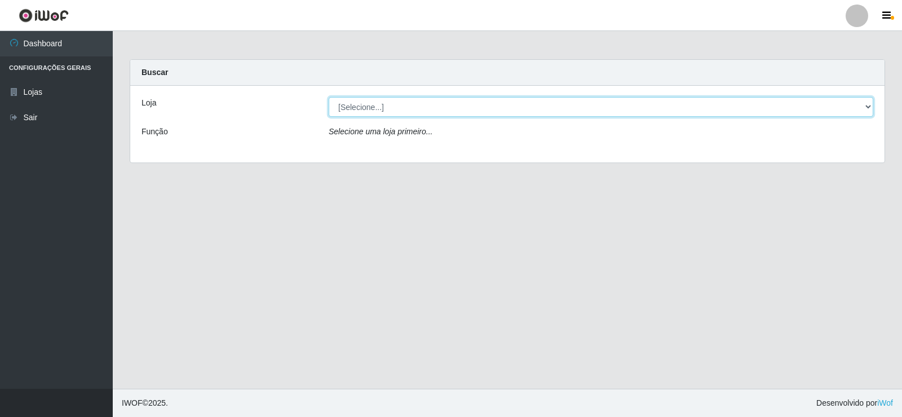
click at [372, 110] on select "[Selecione...] Rede Compras Supermercados - LOJA 2" at bounding box center [601, 107] width 545 height 20
select select "161"
click at [329, 97] on select "[Selecione...] Rede Compras Supermercados - LOJA 2" at bounding box center [601, 107] width 545 height 20
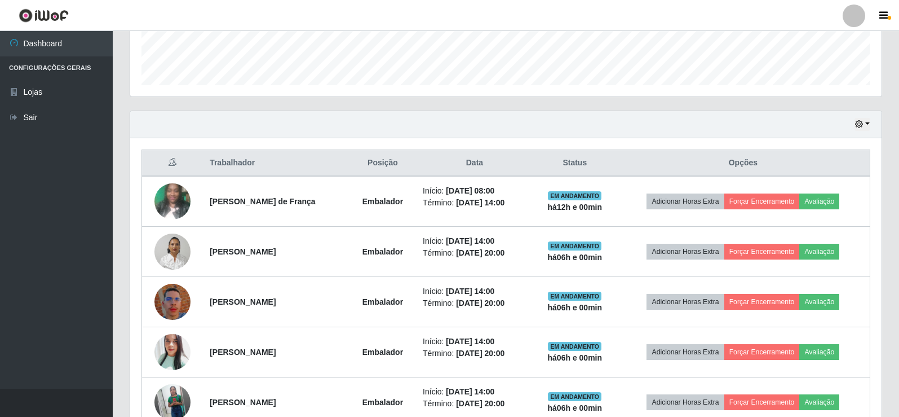
scroll to position [338, 0]
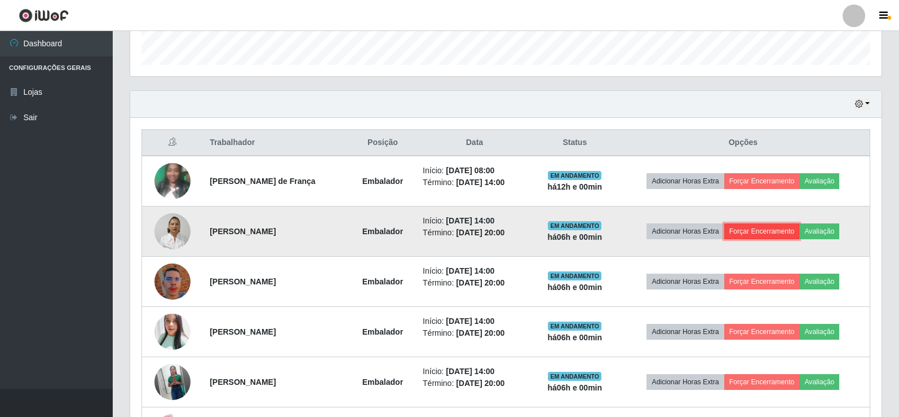
click at [791, 230] on button "Forçar Encerramento" at bounding box center [763, 231] width 76 height 16
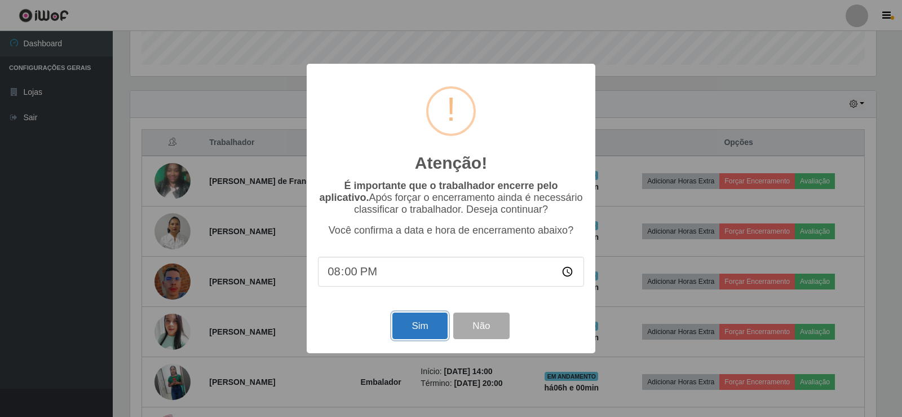
click at [417, 327] on button "Sim" at bounding box center [419, 325] width 55 height 27
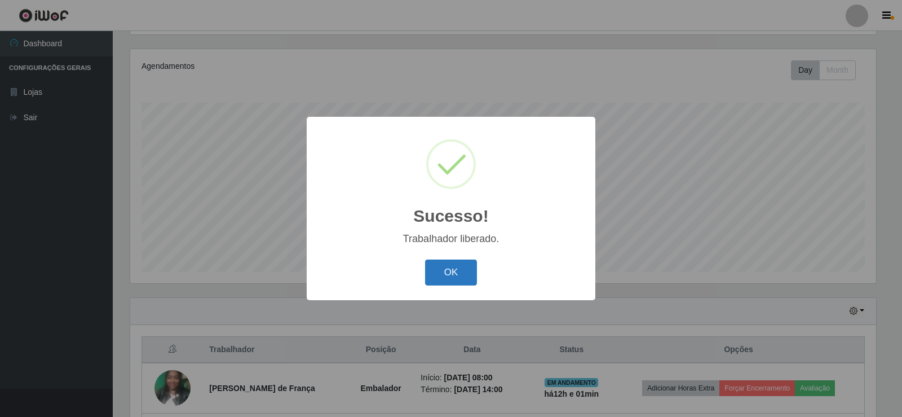
click at [449, 274] on button "OK" at bounding box center [451, 272] width 52 height 27
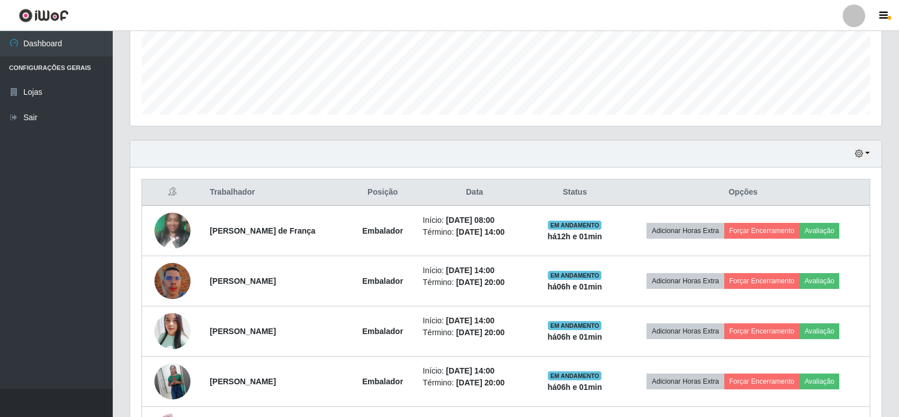
scroll to position [357, 0]
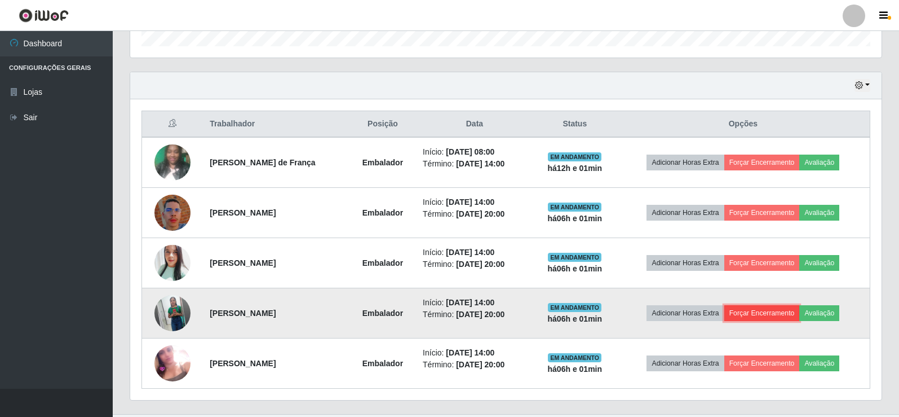
click at [767, 319] on button "Forçar Encerramento" at bounding box center [763, 313] width 76 height 16
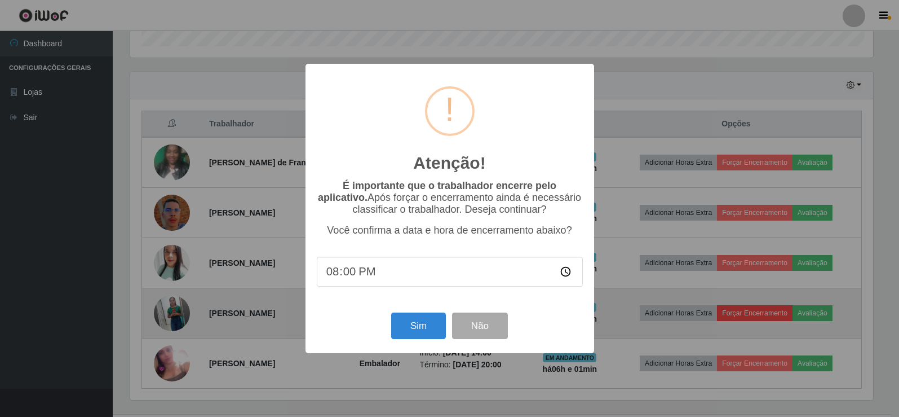
scroll to position [234, 746]
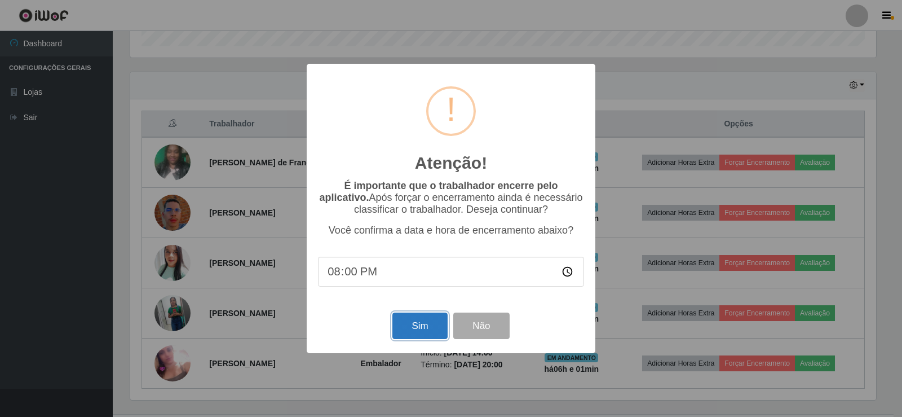
click at [424, 321] on button "Sim" at bounding box center [419, 325] width 55 height 27
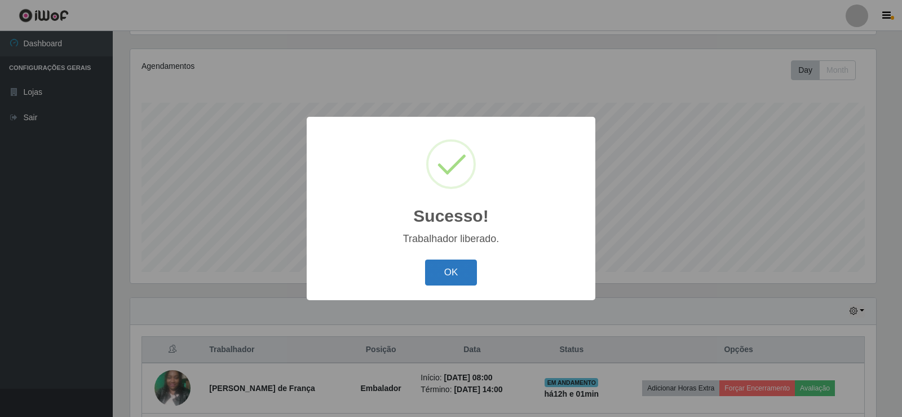
click at [452, 274] on button "OK" at bounding box center [451, 272] width 52 height 27
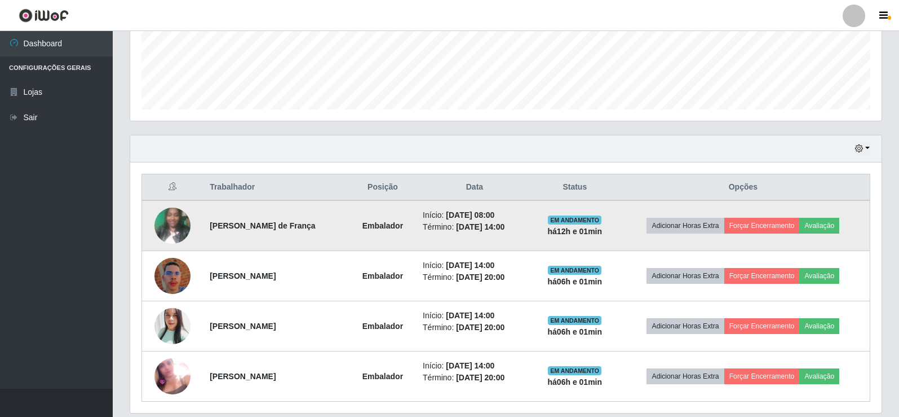
scroll to position [301, 0]
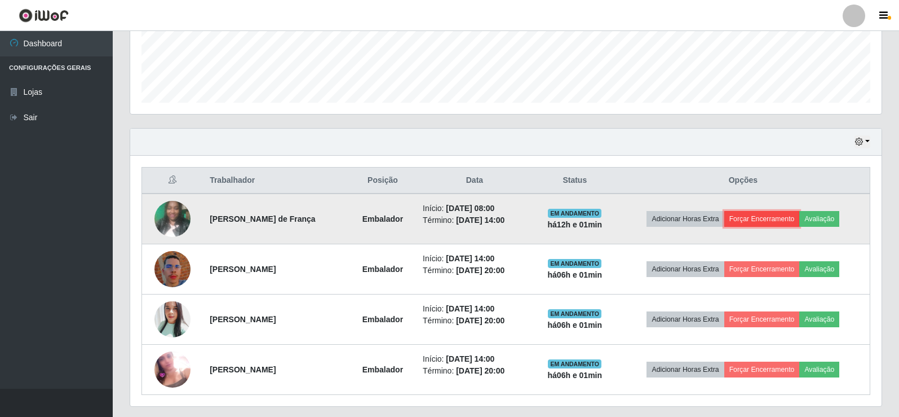
click at [774, 213] on button "Forçar Encerramento" at bounding box center [763, 219] width 76 height 16
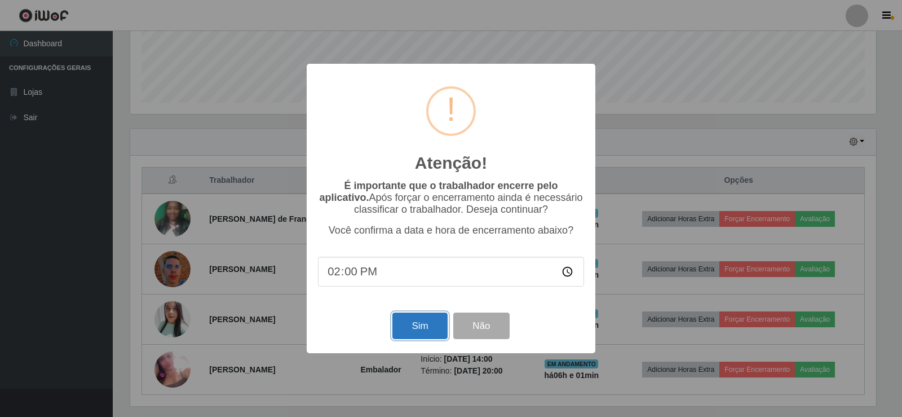
click at [425, 332] on button "Sim" at bounding box center [419, 325] width 55 height 27
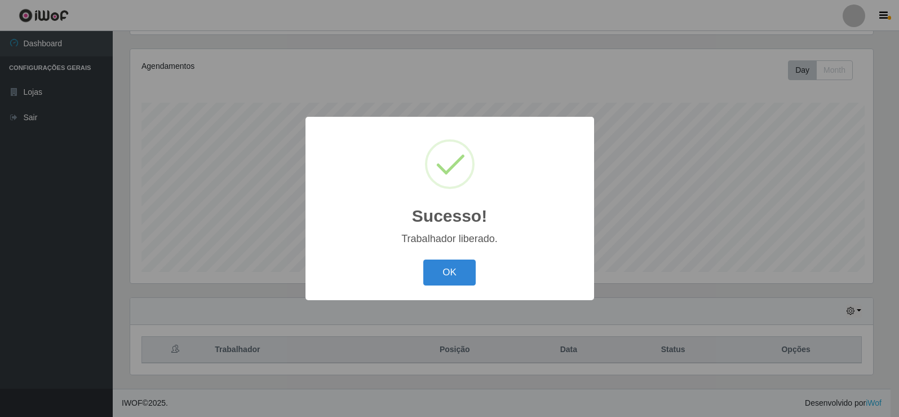
scroll to position [0, 0]
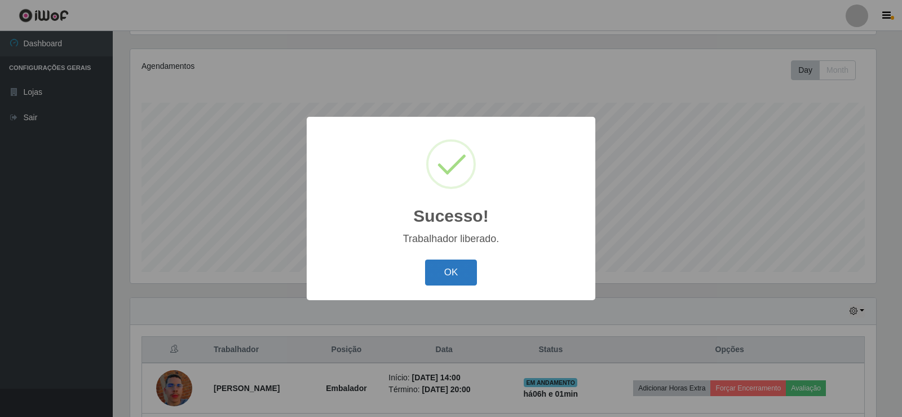
click at [451, 267] on button "OK" at bounding box center [451, 272] width 52 height 27
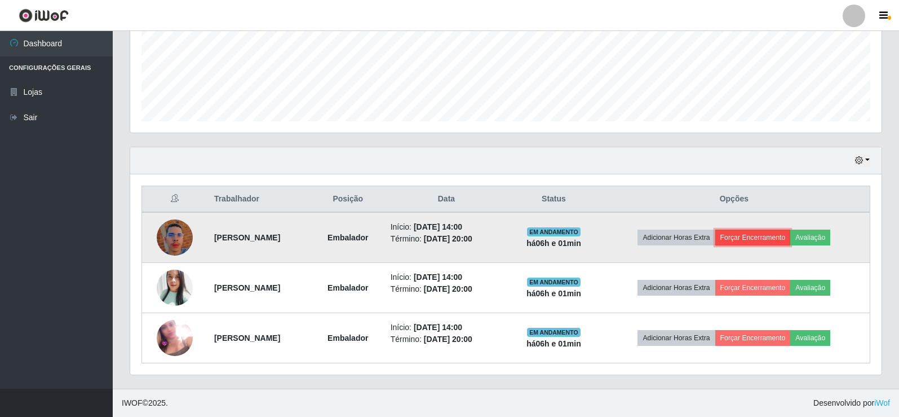
click at [782, 237] on button "Forçar Encerramento" at bounding box center [754, 238] width 76 height 16
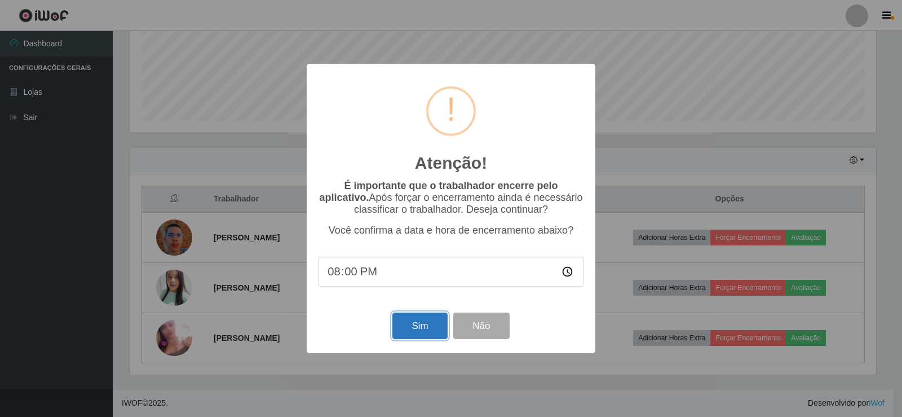
click at [432, 333] on button "Sim" at bounding box center [419, 325] width 55 height 27
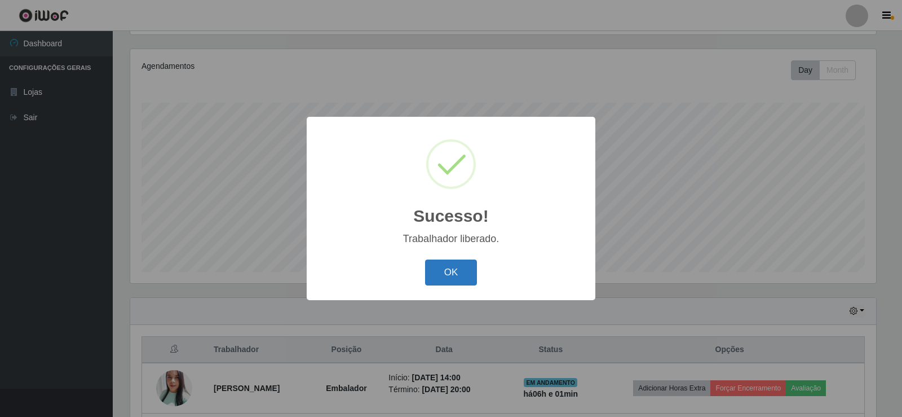
click at [450, 272] on button "OK" at bounding box center [451, 272] width 52 height 27
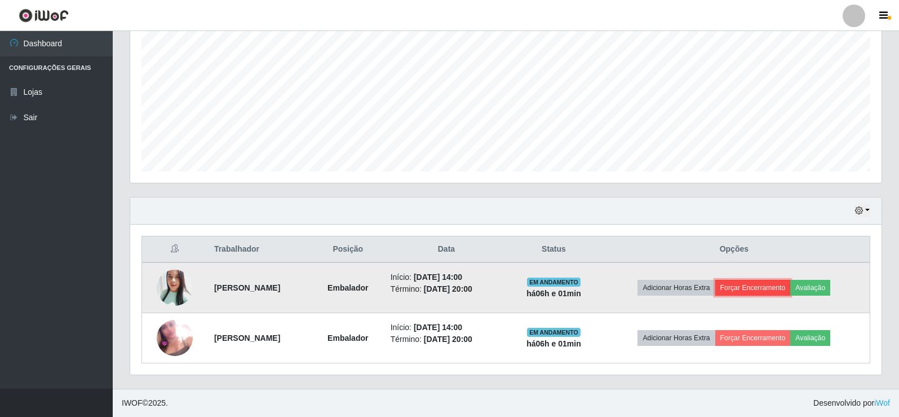
click at [761, 292] on button "Forçar Encerramento" at bounding box center [754, 288] width 76 height 16
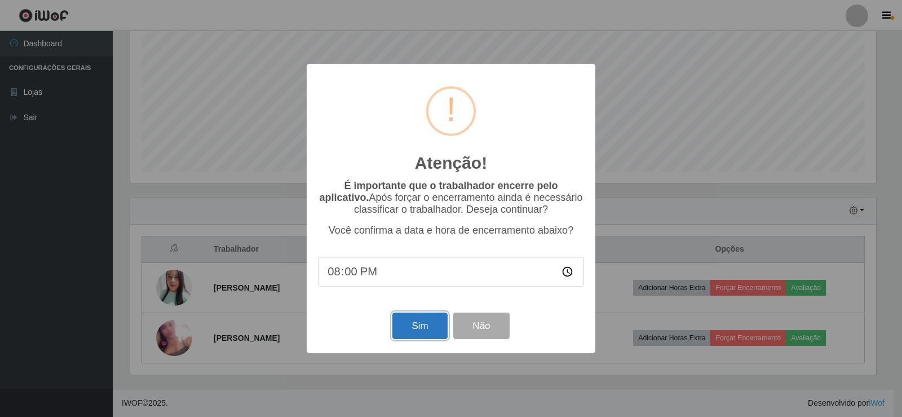
click at [409, 333] on button "Sim" at bounding box center [419, 325] width 55 height 27
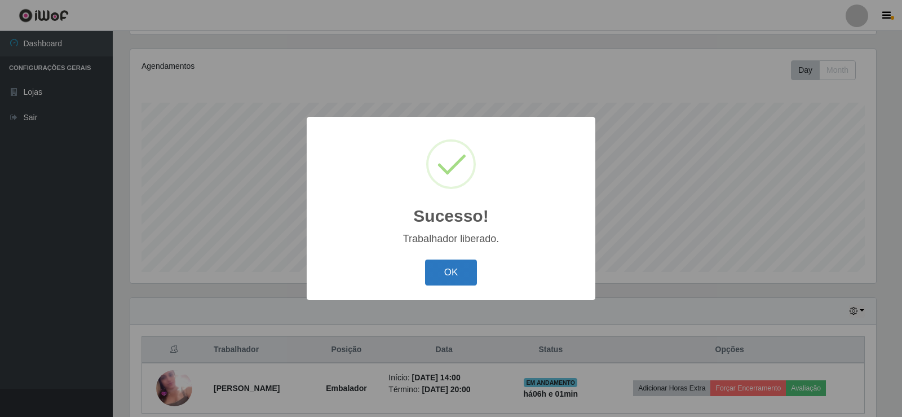
click at [467, 270] on button "OK" at bounding box center [451, 272] width 52 height 27
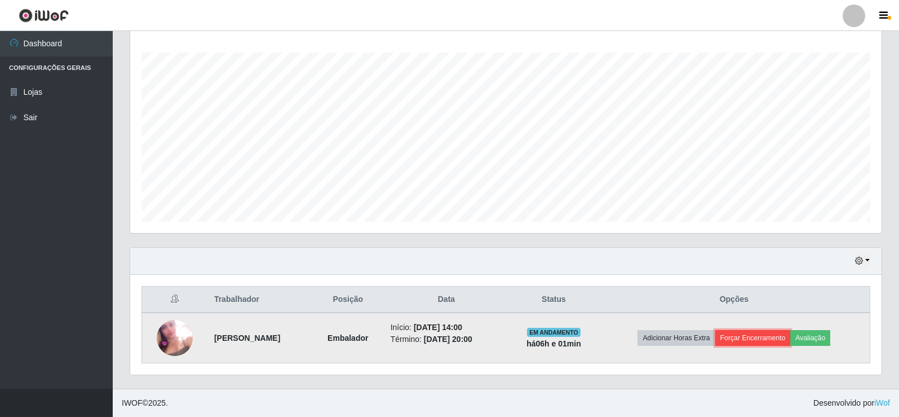
click at [777, 337] on button "Forçar Encerramento" at bounding box center [754, 338] width 76 height 16
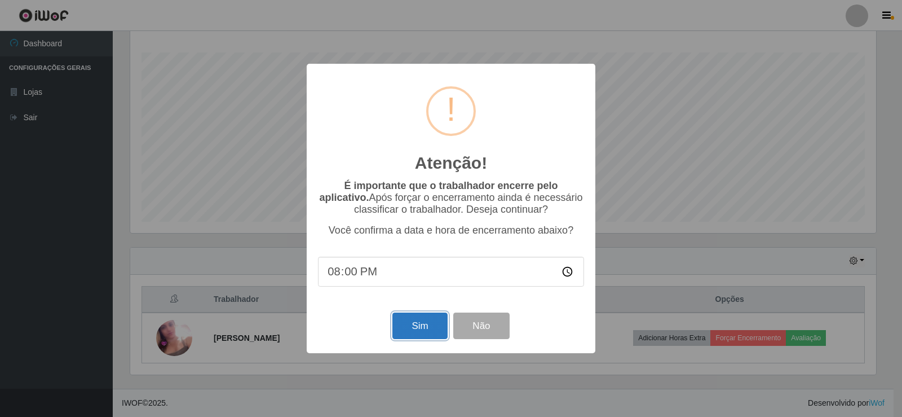
click at [402, 321] on button "Sim" at bounding box center [419, 325] width 55 height 27
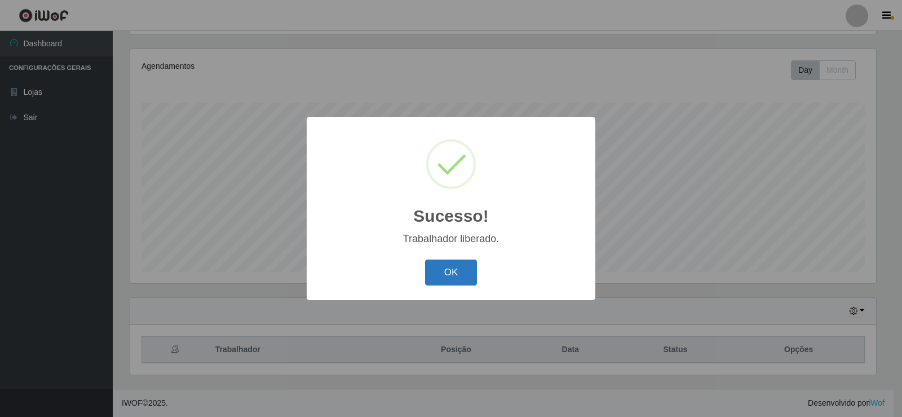
click at [461, 280] on button "OK" at bounding box center [451, 272] width 52 height 27
